Goal: Task Accomplishment & Management: Complete application form

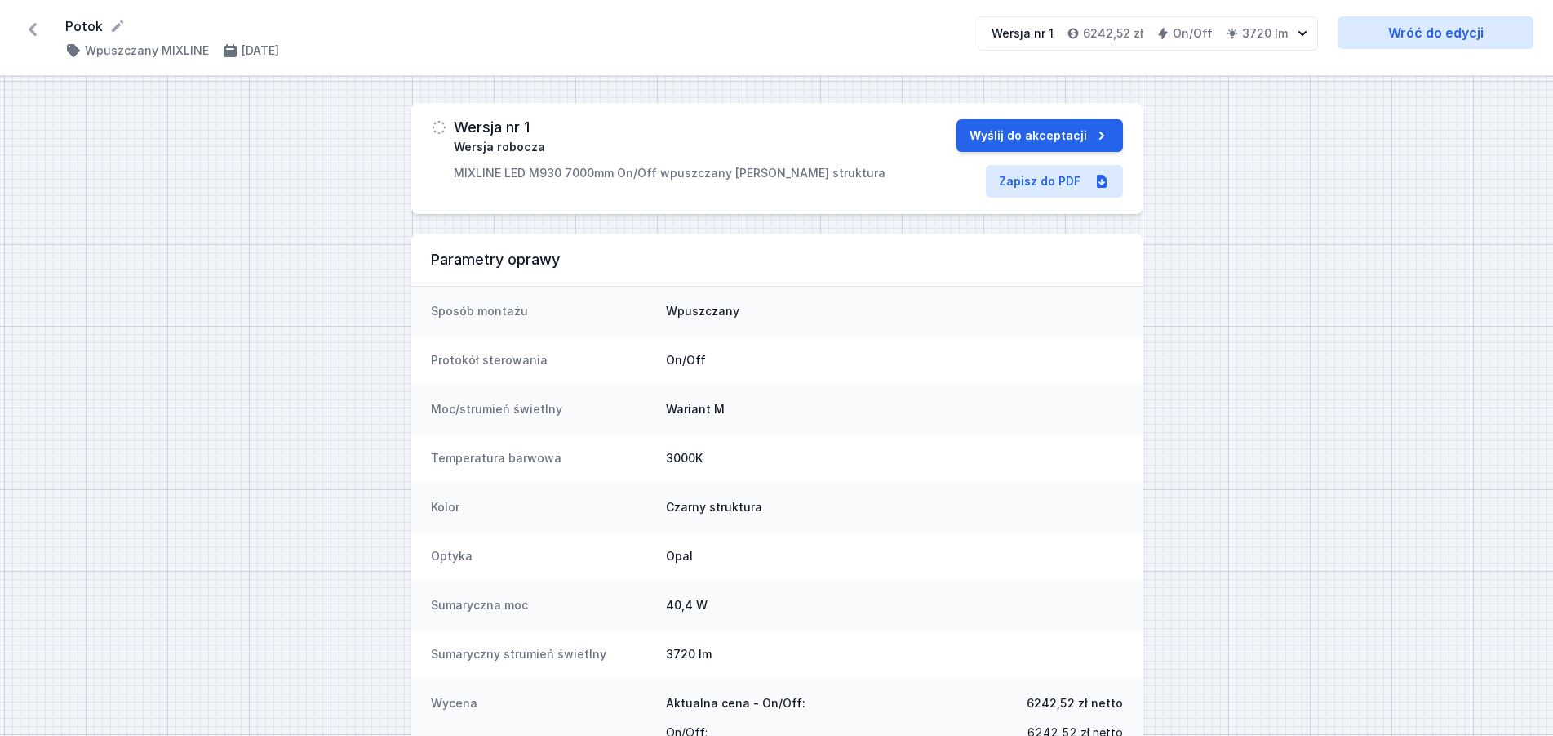
click at [38, 31] on icon at bounding box center [33, 29] width 26 height 26
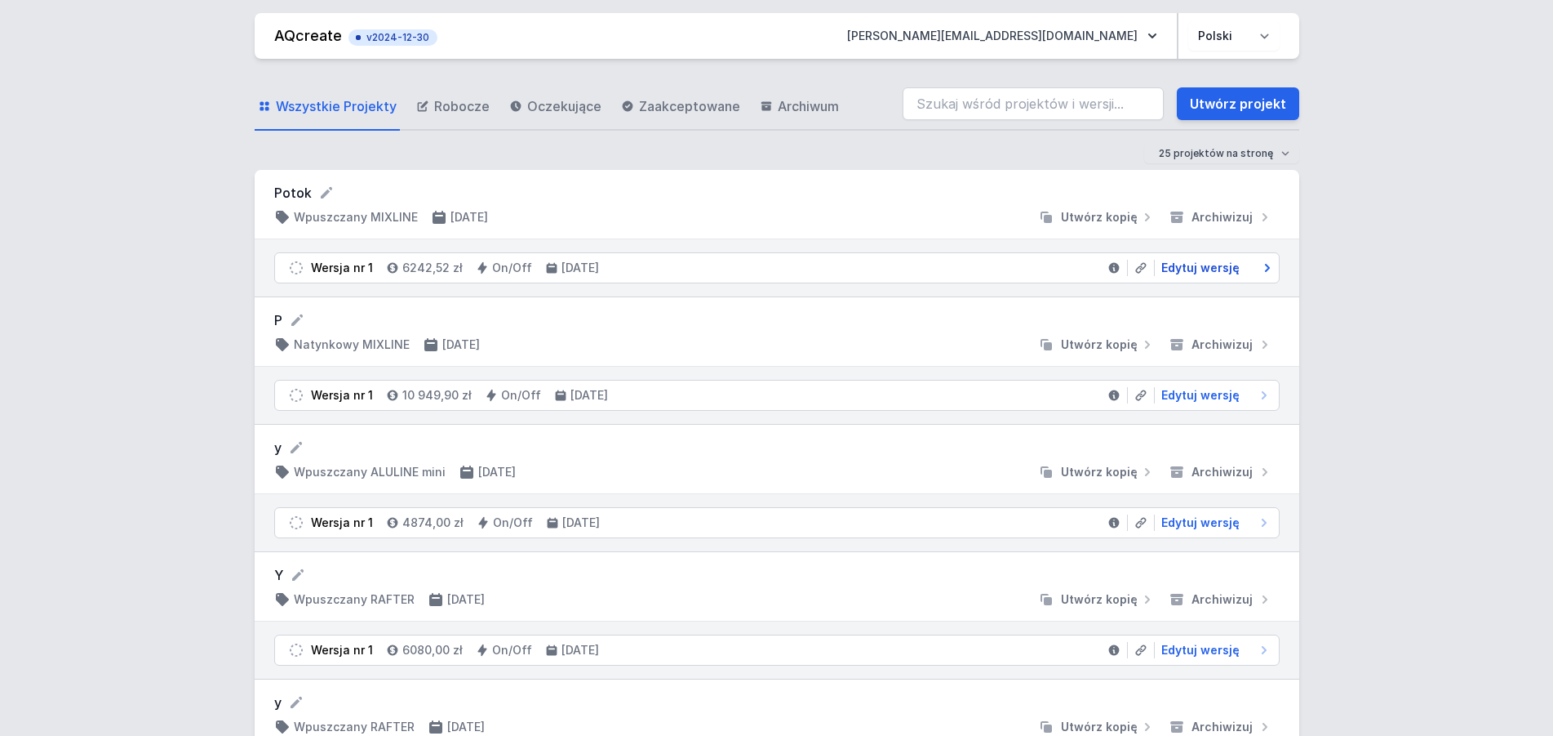
click at [1184, 266] on span "Edytuj wersję" at bounding box center [1201, 268] width 78 height 16
select select "3000"
select select "2"
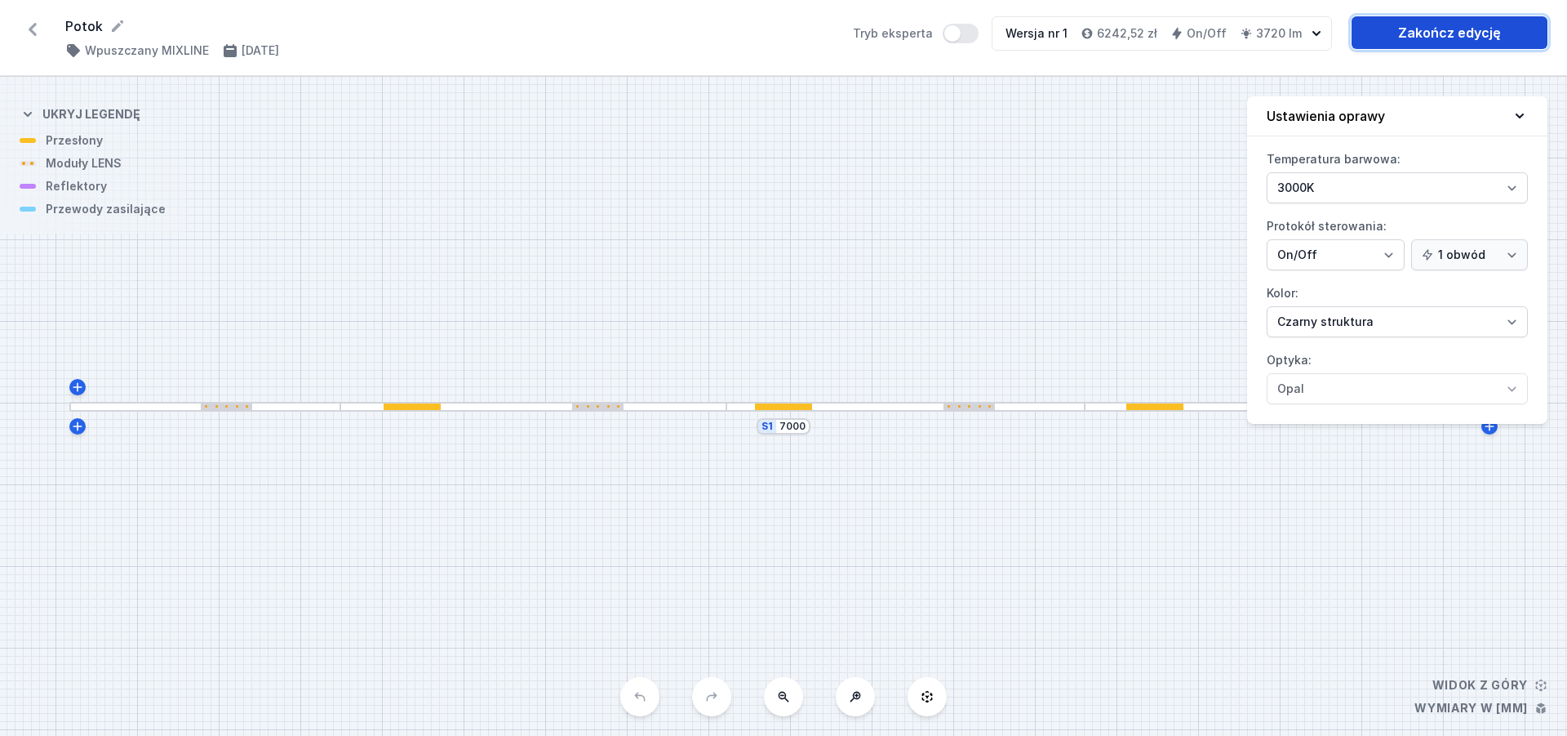
click at [1487, 42] on link "Zakończ edycję" at bounding box center [1450, 32] width 196 height 33
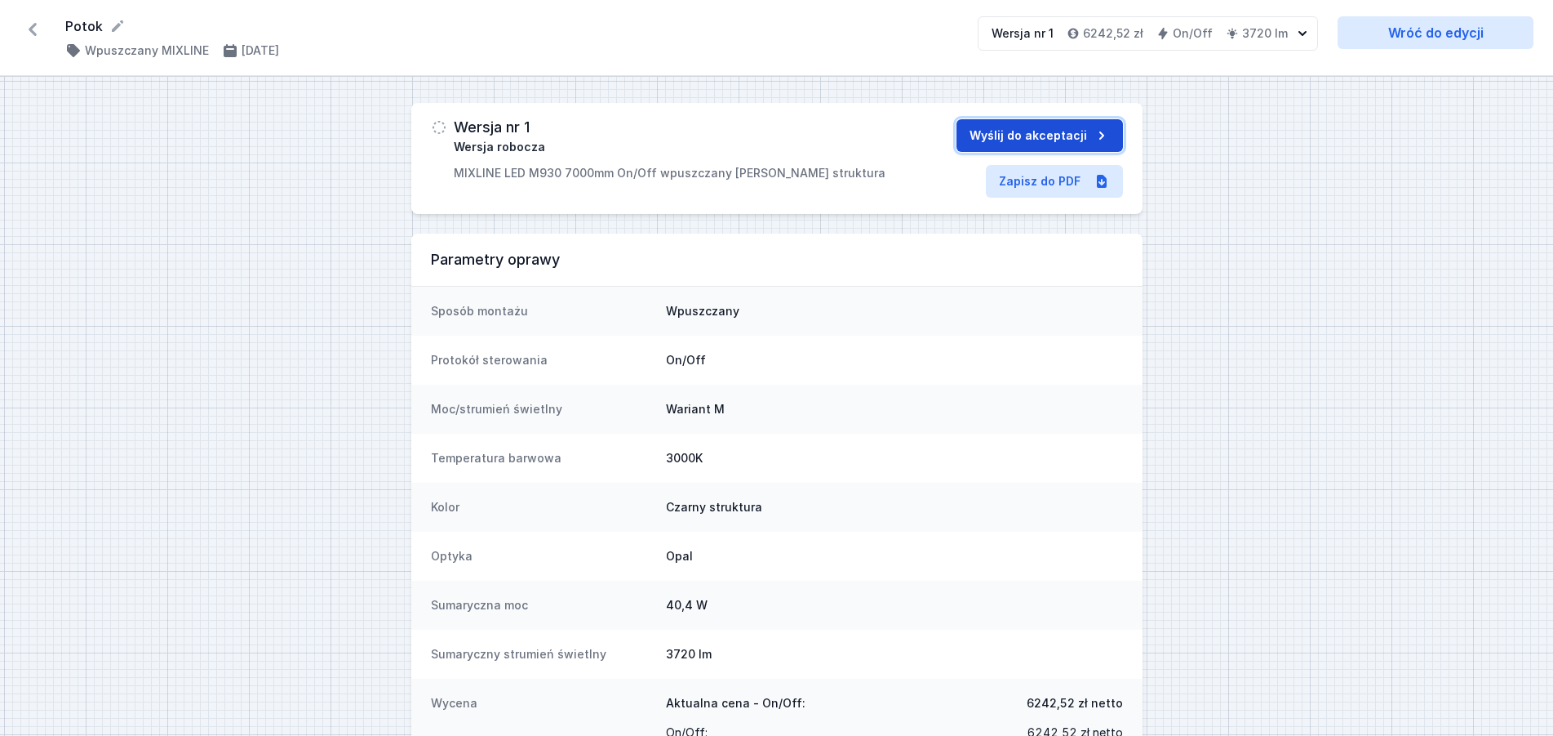
click at [1062, 129] on button "Wyślij do akceptacji" at bounding box center [1040, 135] width 167 height 33
